Goal: Information Seeking & Learning: Learn about a topic

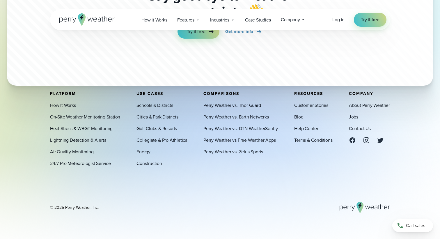
scroll to position [2674, 0]
click at [153, 128] on link "Golf Clubs & Resorts" at bounding box center [156, 128] width 40 height 7
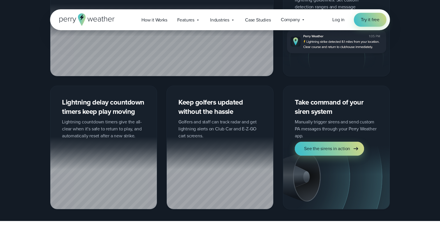
scroll to position [656, 0]
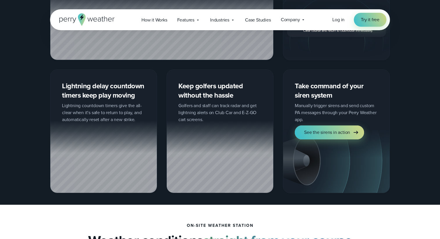
click at [107, 106] on div "Lightning delay countdown timers keep play moving Lightning countdown timers gi…" at bounding box center [103, 132] width 107 height 124
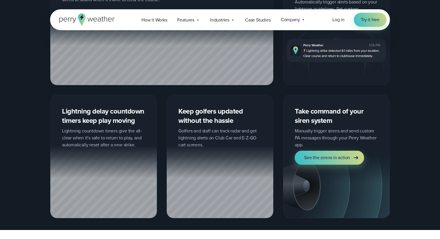
scroll to position [629, 0]
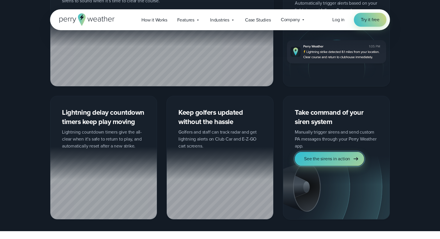
click at [318, 156] on span "See the sirens in action" at bounding box center [327, 159] width 46 height 7
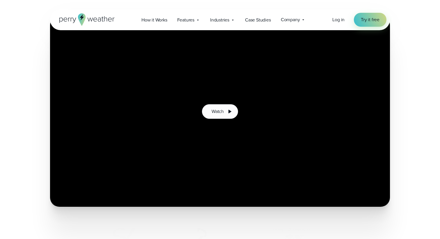
scroll to position [165, 0]
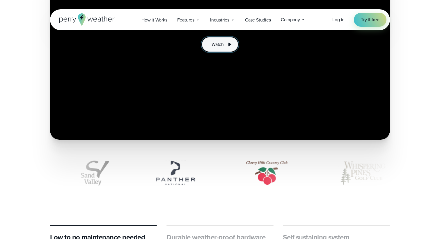
click at [219, 41] on span "Watch" at bounding box center [217, 44] width 12 height 7
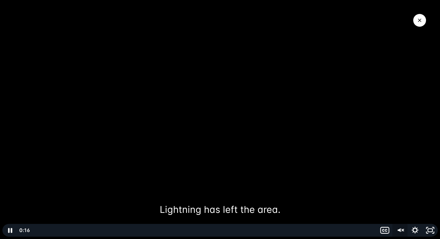
click at [402, 231] on icon "Unmute" at bounding box center [403, 231] width 2 height 2
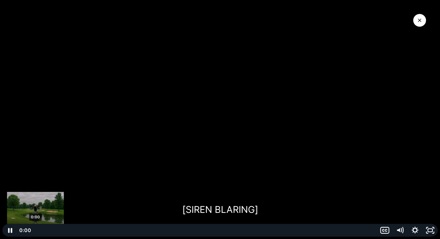
click at [35, 230] on div "0:00" at bounding box center [204, 230] width 338 height 13
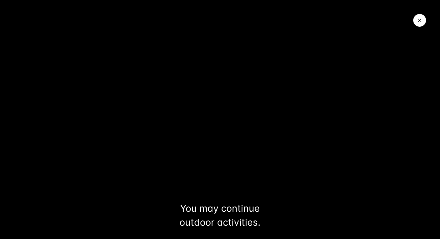
click at [422, 23] on button "Close Video" at bounding box center [419, 20] width 13 height 13
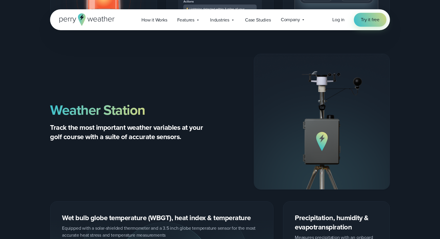
scroll to position [1092, 0]
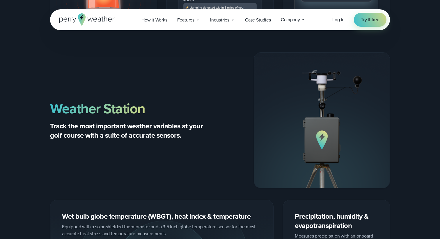
click at [129, 109] on strong "Weather Station" at bounding box center [97, 108] width 95 height 21
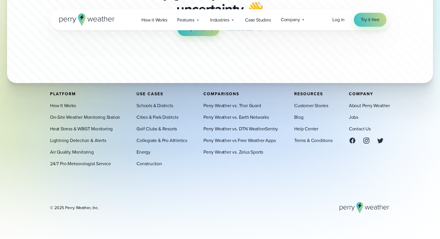
scroll to position [3480, 0]
